Goal: Transaction & Acquisition: Purchase product/service

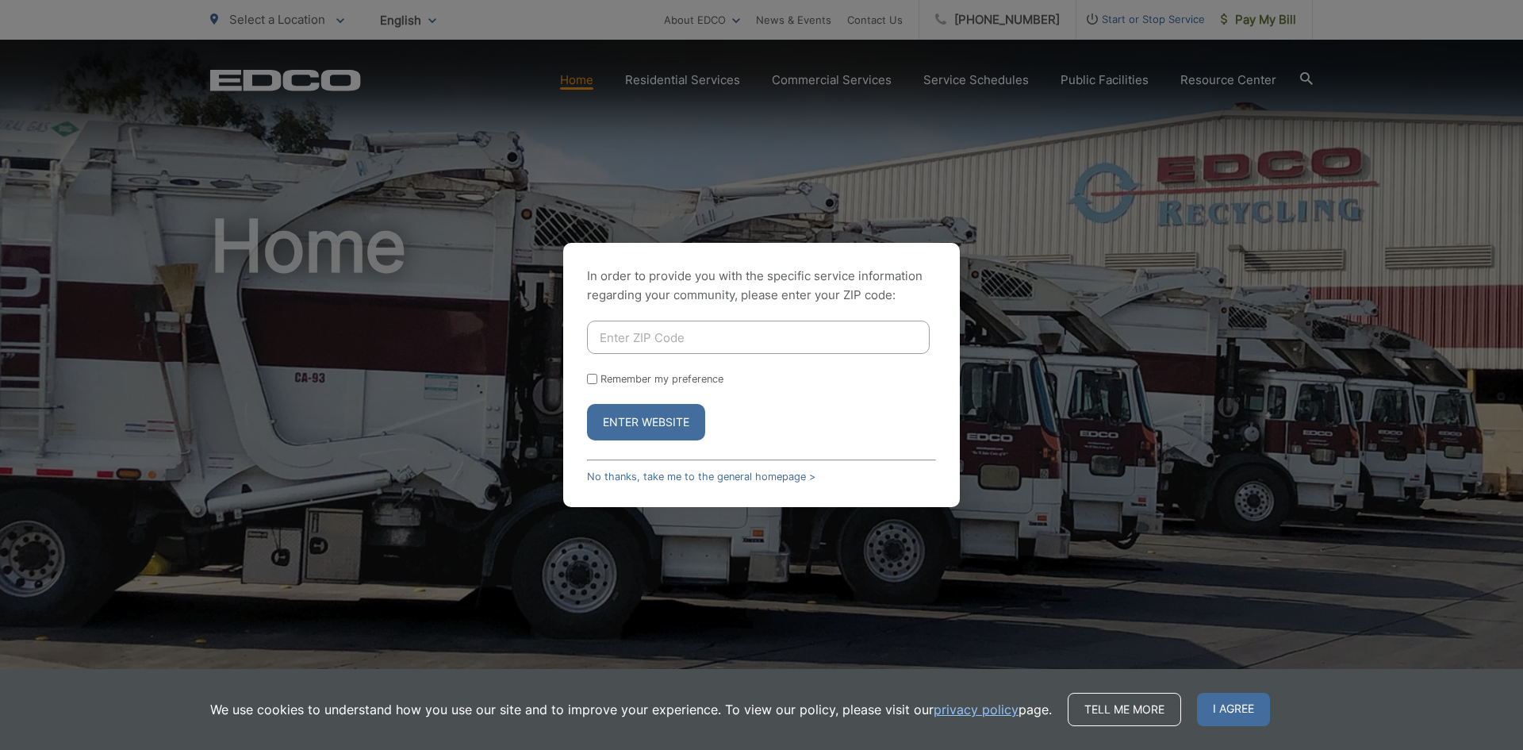
click at [735, 313] on div "In order to provide you with the specific service information regarding your co…" at bounding box center [761, 375] width 397 height 264
click at [590, 374] on input "Remember my preference" at bounding box center [592, 379] width 10 height 10
checkbox input "true"
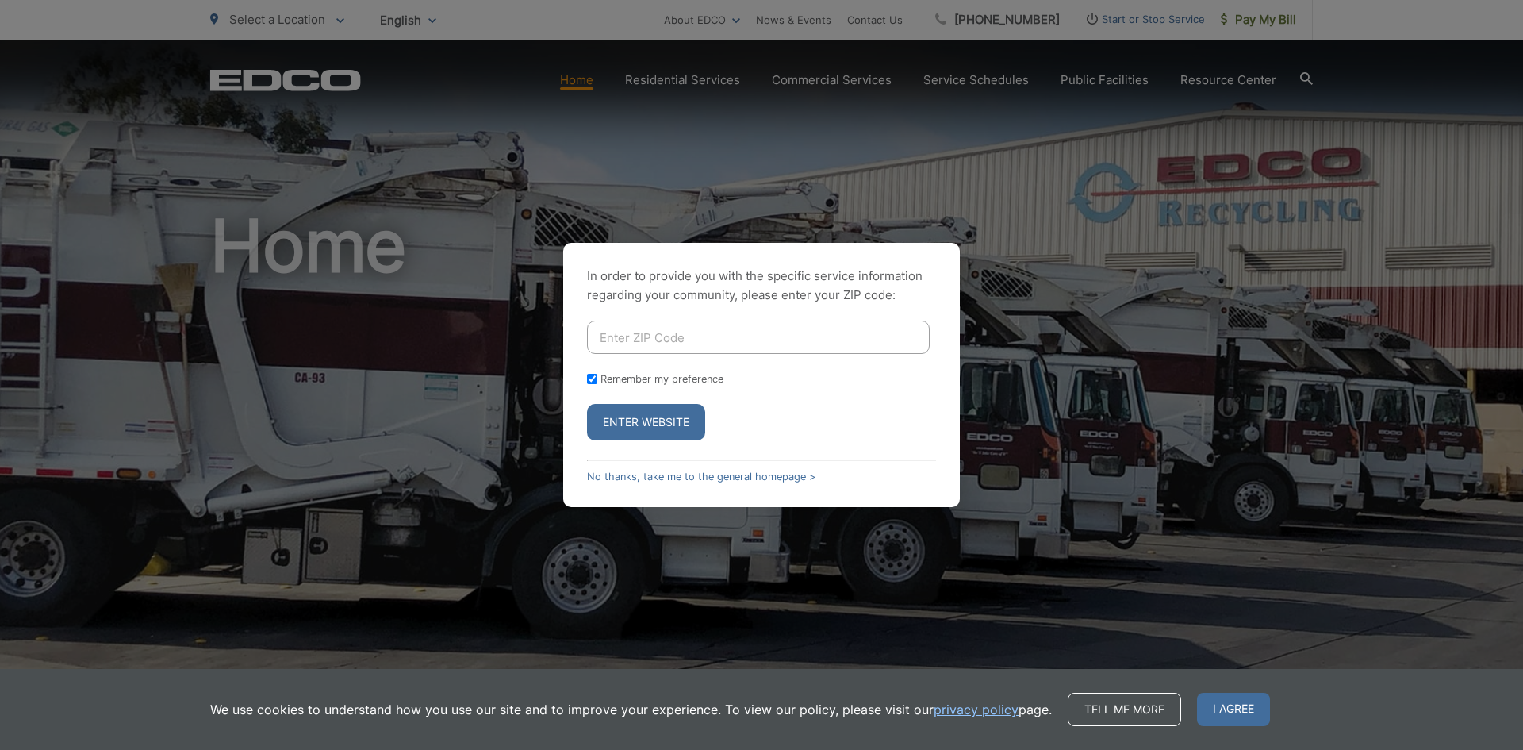
click at [636, 335] on input "Enter ZIP Code" at bounding box center [758, 337] width 343 height 33
type input "92078"
click at [671, 418] on button "Enter Website" at bounding box center [646, 422] width 118 height 36
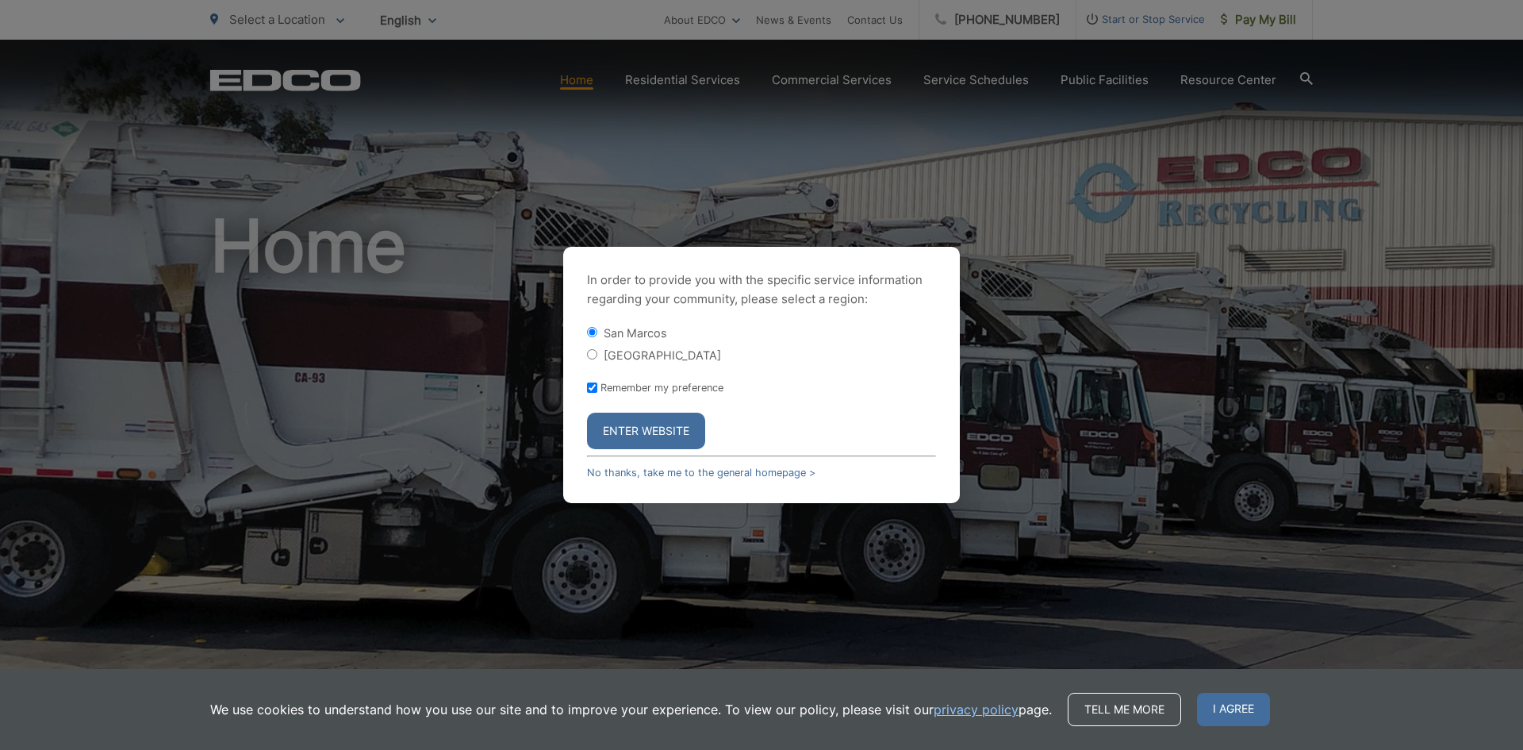
click at [670, 430] on button "Enter Website" at bounding box center [646, 431] width 118 height 36
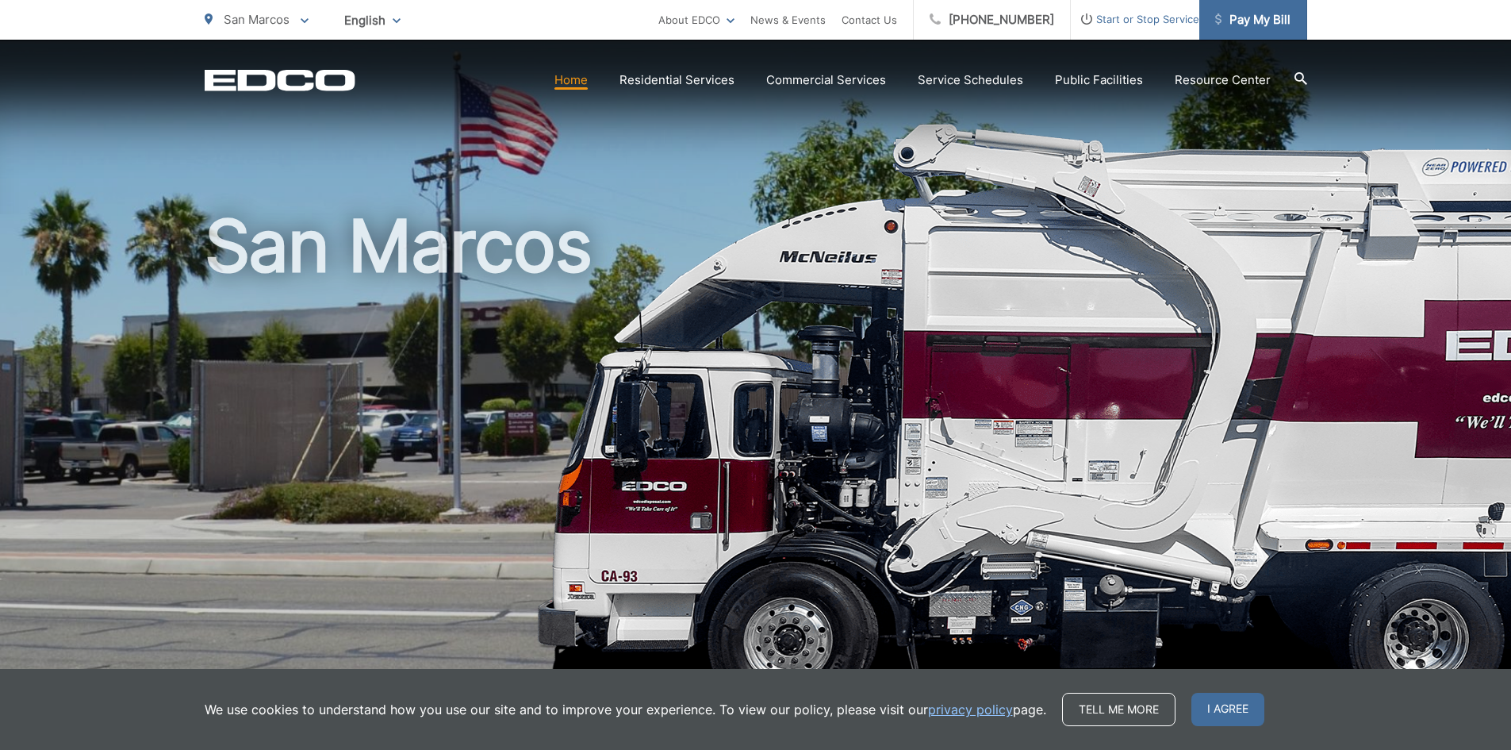
click at [1227, 23] on span "Pay My Bill" at bounding box center [1253, 19] width 75 height 19
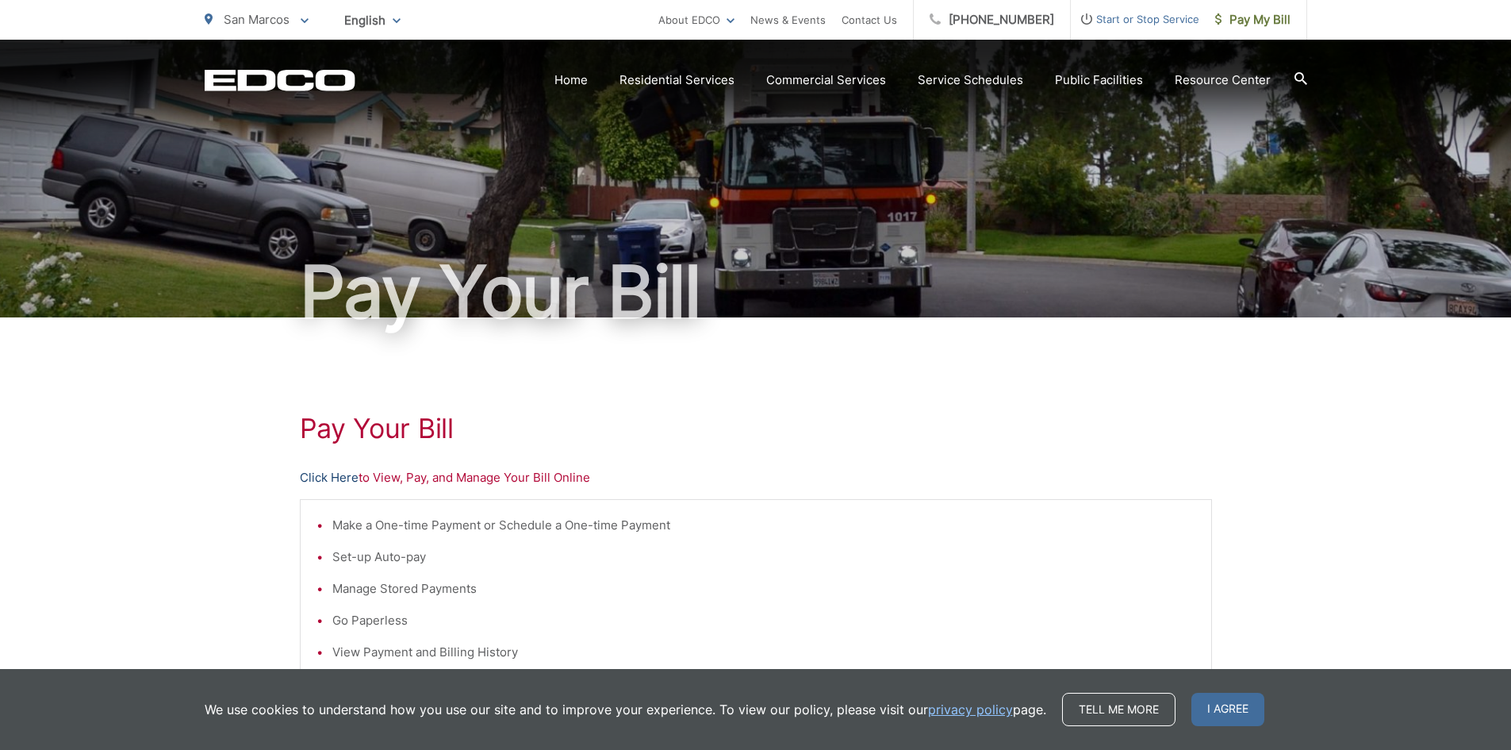
click at [337, 471] on link "Click Here" at bounding box center [329, 477] width 59 height 19
click at [325, 482] on link "Click Here" at bounding box center [329, 477] width 59 height 19
